Goal: Task Accomplishment & Management: Complete application form

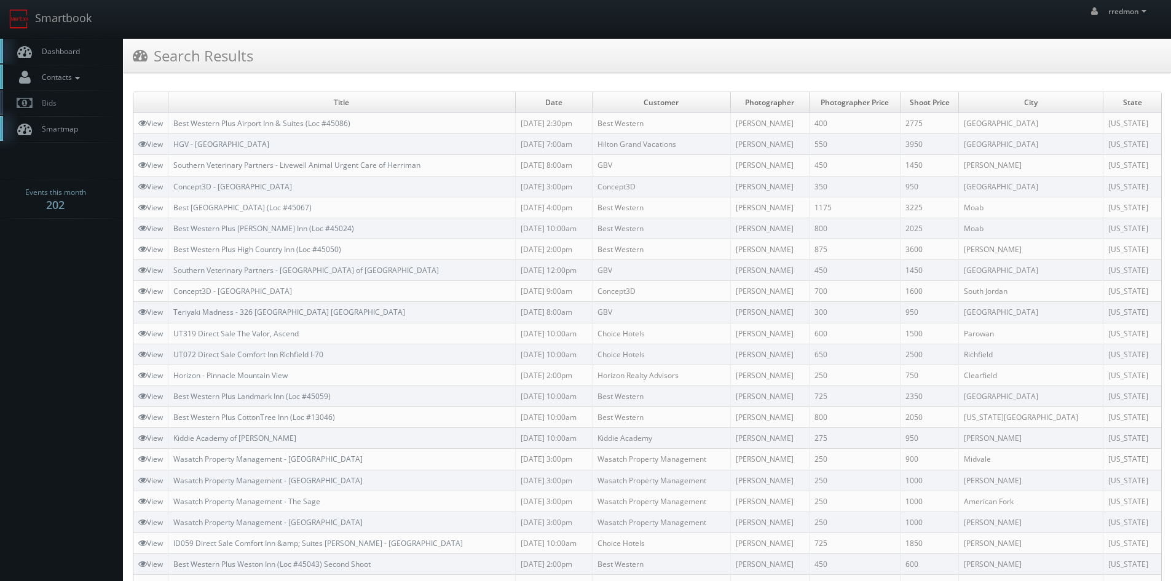
click at [74, 75] on icon at bounding box center [77, 78] width 11 height 9
click at [74, 127] on link "Add Photographer" at bounding box center [61, 134] width 123 height 18
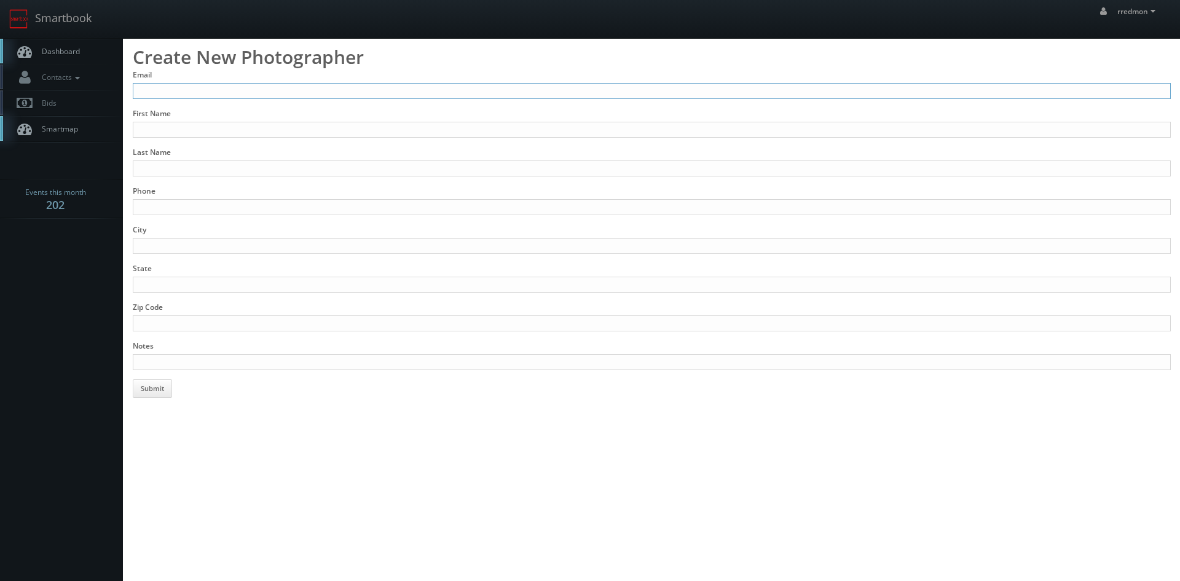
click at [290, 95] on input "Email" at bounding box center [652, 91] width 1038 height 16
type input "[DOMAIN_NAME][EMAIL_ADDRESS][DOMAIN_NAME]"
click at [273, 124] on input "First Name" at bounding box center [652, 130] width 1038 height 16
type input "[PERSON_NAME]"
click at [258, 170] on input "Last Name" at bounding box center [652, 168] width 1038 height 16
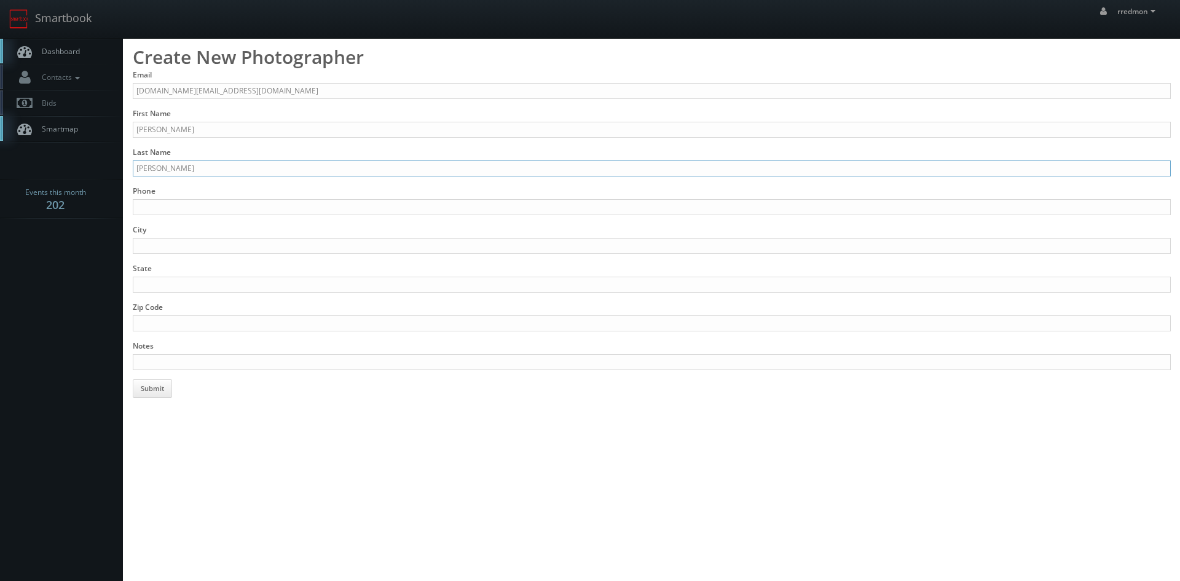
type input "[PERSON_NAME]"
click at [290, 203] on input "Phone" at bounding box center [652, 207] width 1038 height 16
type input "[PHONE_NUMBER]"
click at [292, 242] on input "City" at bounding box center [652, 246] width 1038 height 16
type input "[GEOGRAPHIC_DATA]"
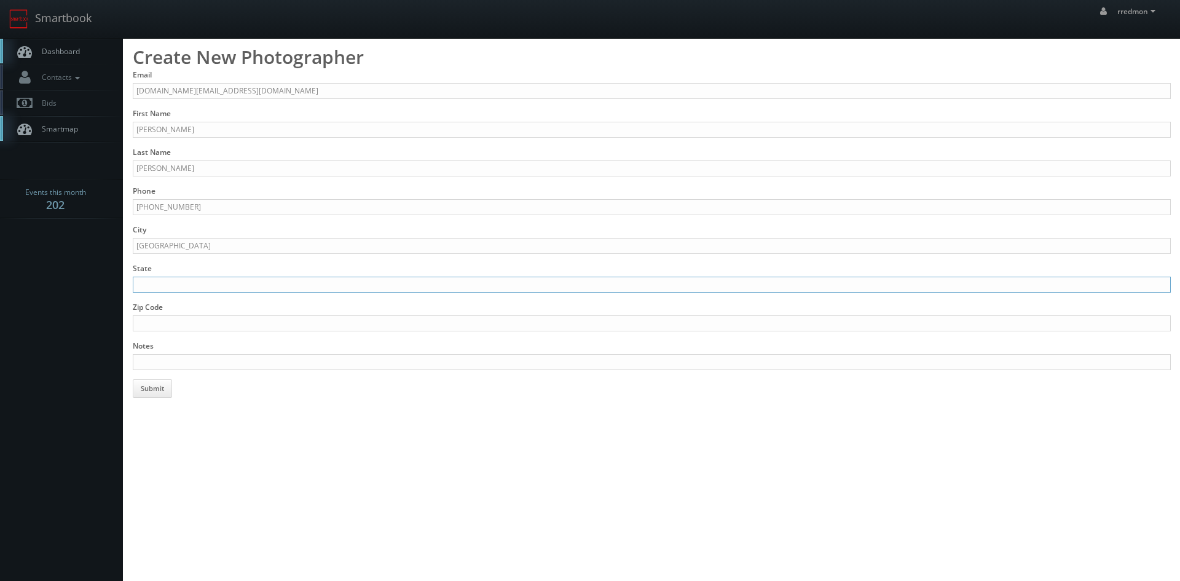
click at [276, 285] on input "State" at bounding box center [652, 285] width 1038 height 16
type input "PA"
click at [274, 323] on input "Zip Code" at bounding box center [652, 323] width 1038 height 16
type input "15216"
click at [275, 356] on input "Notes" at bounding box center [652, 362] width 1038 height 16
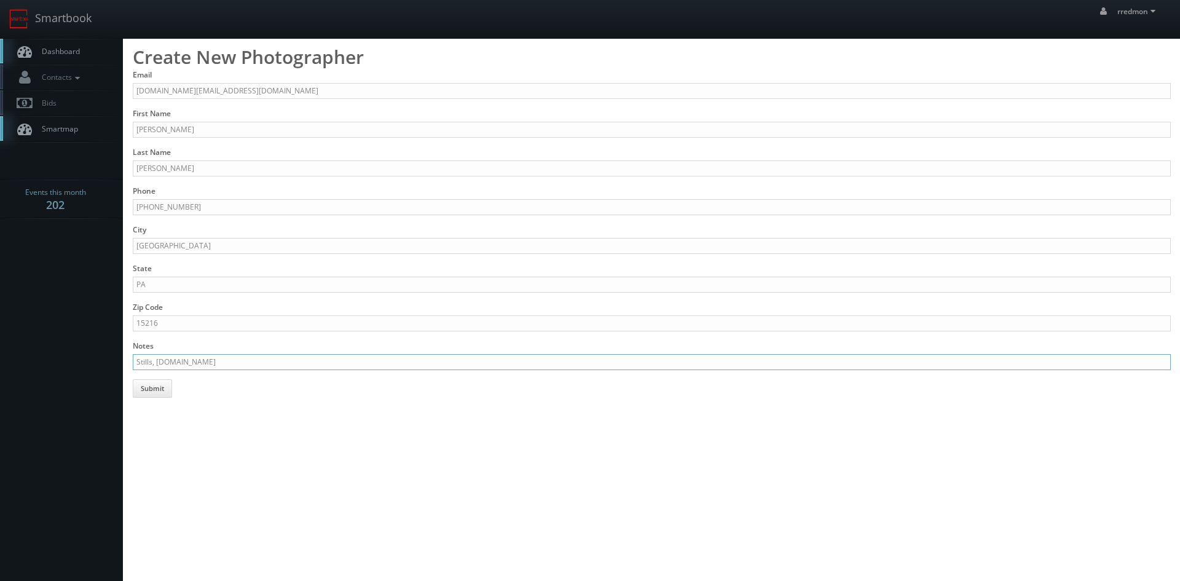
type input "Stills, [DOMAIN_NAME]"
click at [166, 395] on button "Submit" at bounding box center [152, 388] width 39 height 18
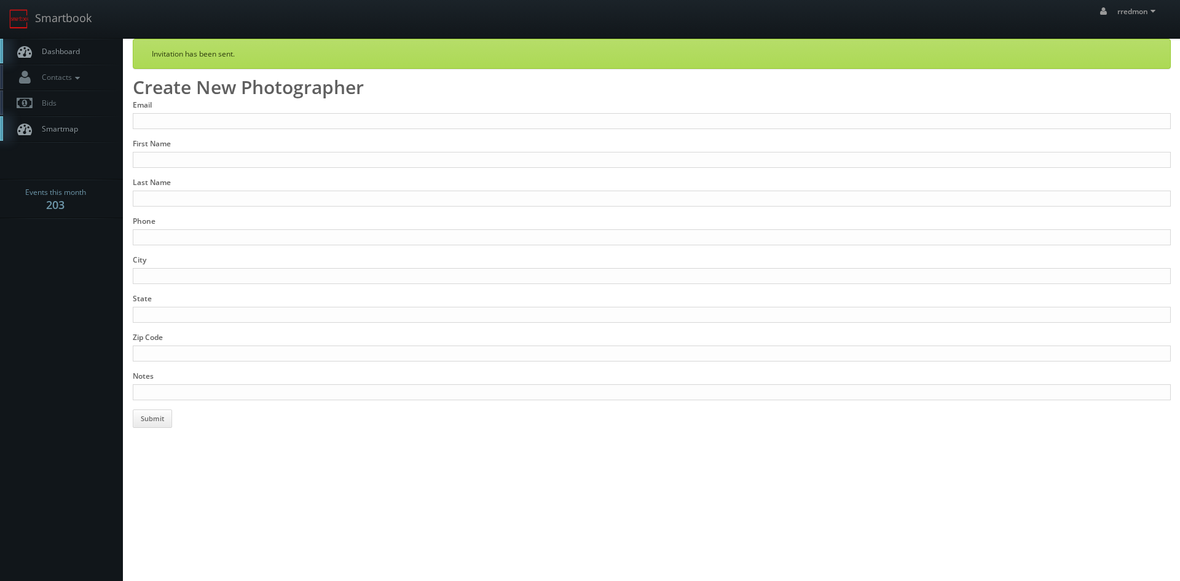
click at [72, 57] on link "Dashboard" at bounding box center [61, 51] width 123 height 25
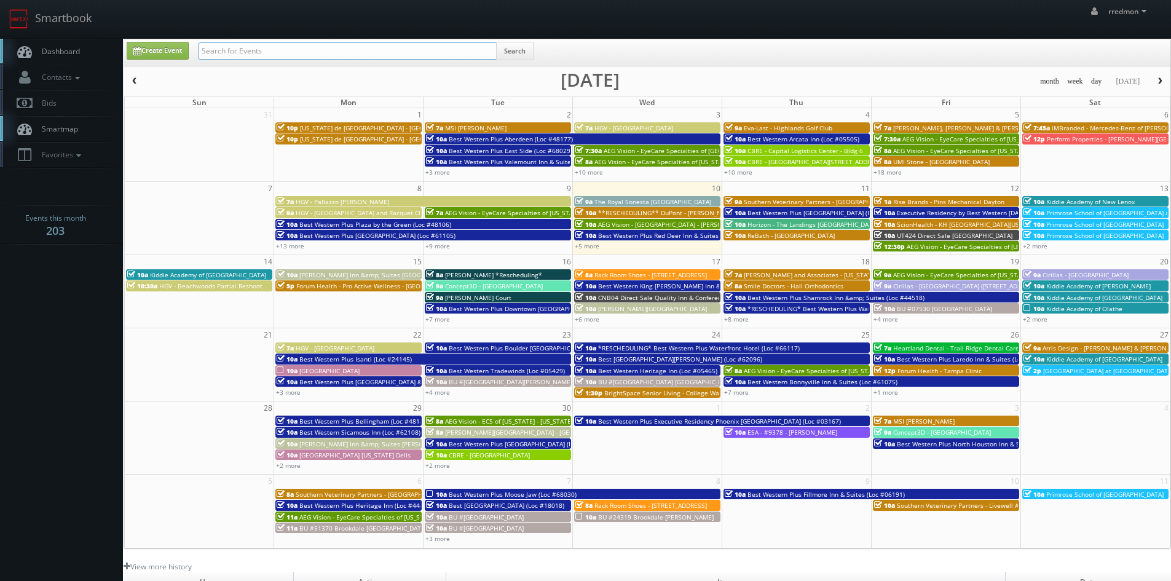
click at [272, 55] on input "text" at bounding box center [347, 50] width 299 height 17
type input "danny clapp"
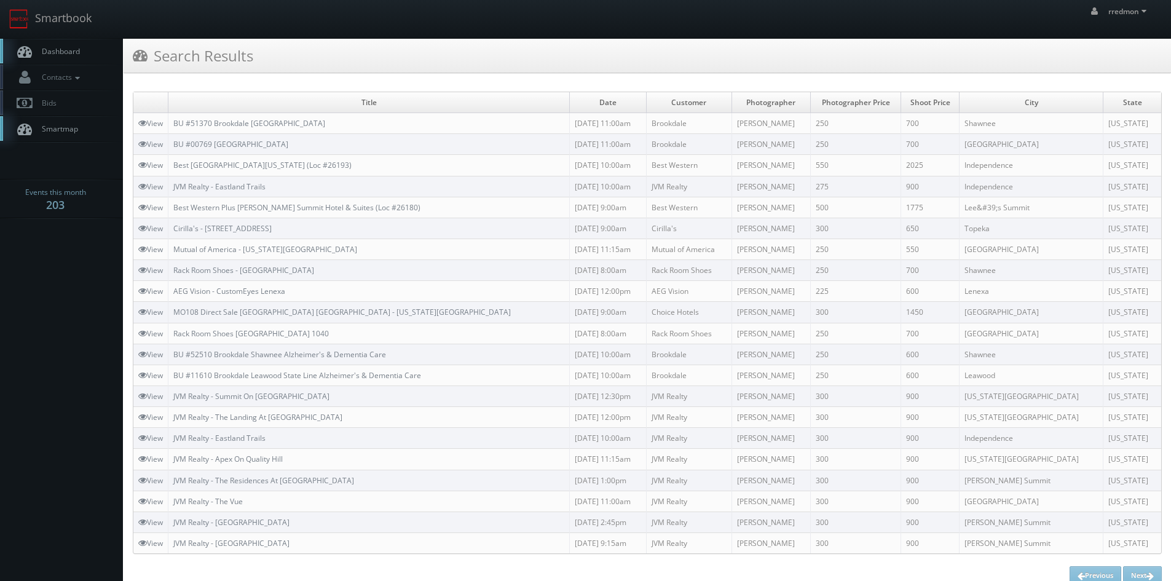
click at [60, 43] on link "Dashboard" at bounding box center [61, 51] width 123 height 25
